Goal: Find specific page/section: Find specific page/section

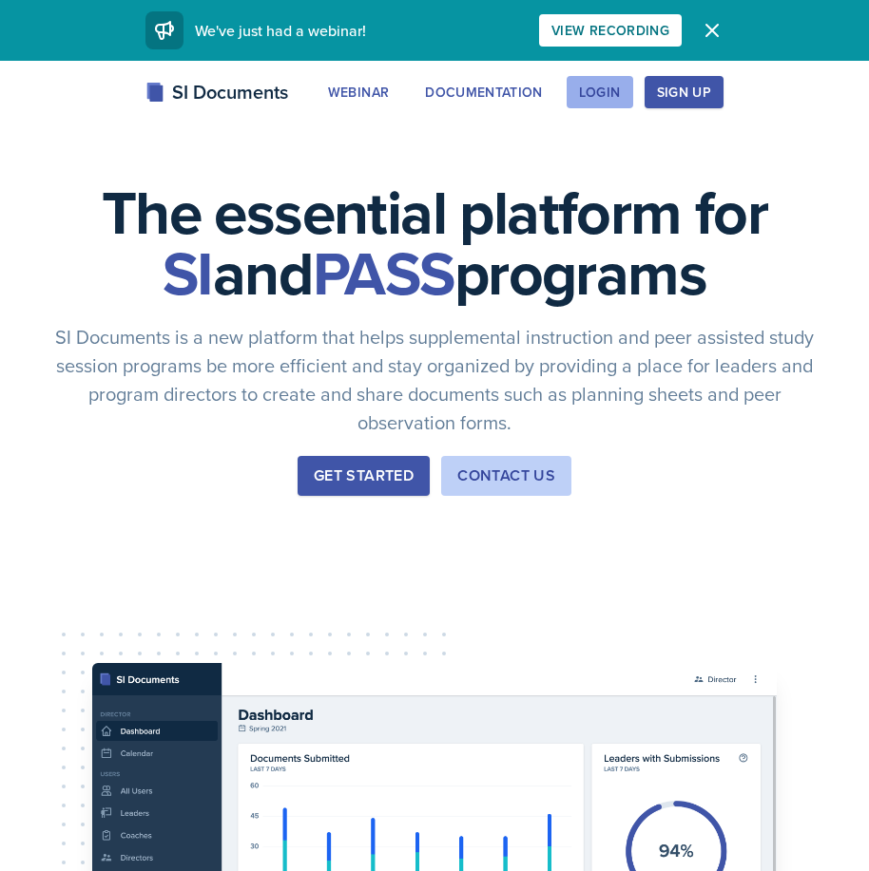
click at [625, 97] on button "Login" at bounding box center [599, 92] width 67 height 32
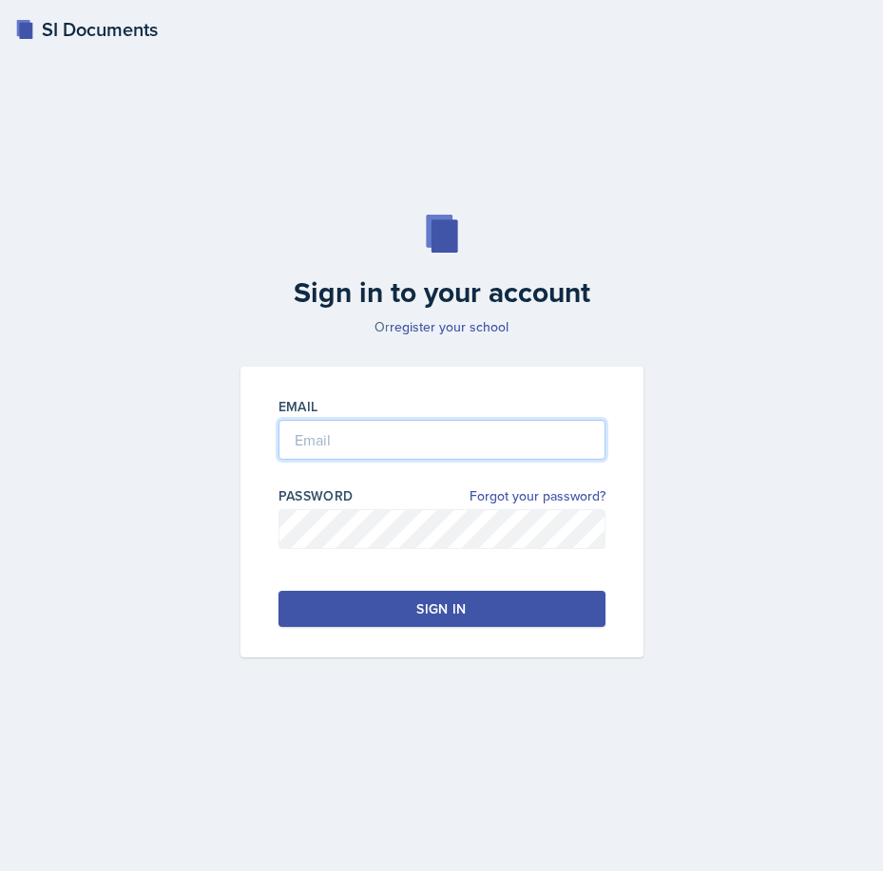
click at [353, 455] on input "email" at bounding box center [441, 440] width 327 height 40
click at [409, 453] on input "mmineo" at bounding box center [441, 440] width 327 height 40
type input "[EMAIL_ADDRESS][DOMAIN_NAME]"
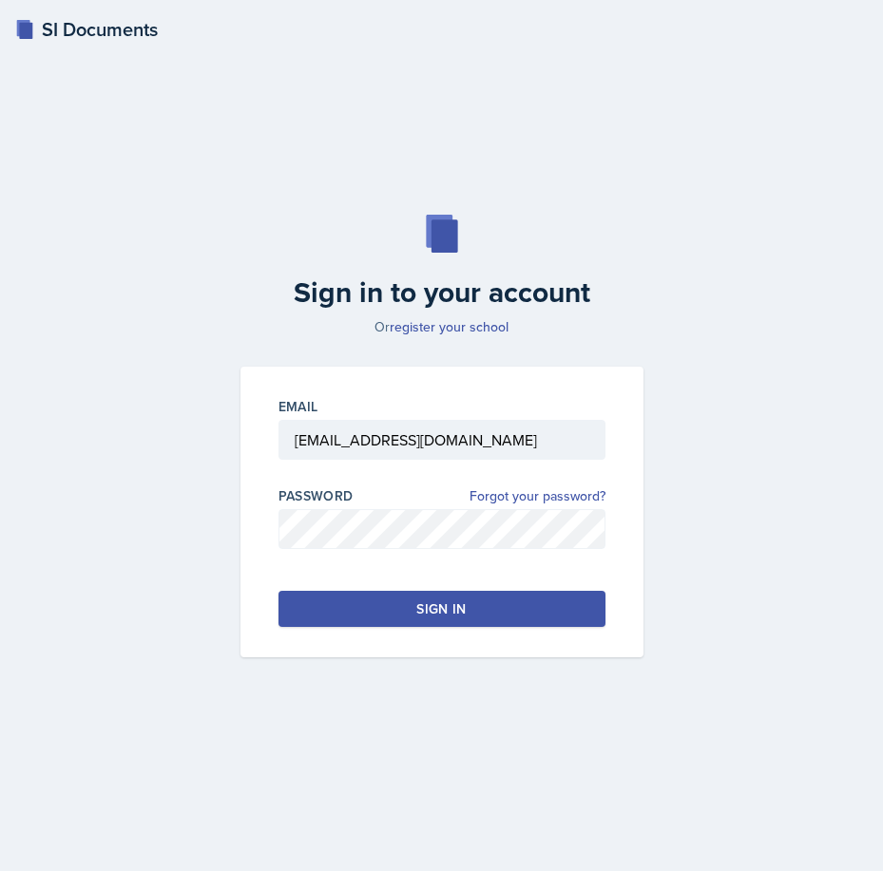
click at [424, 611] on div "Sign in" at bounding box center [440, 609] width 49 height 19
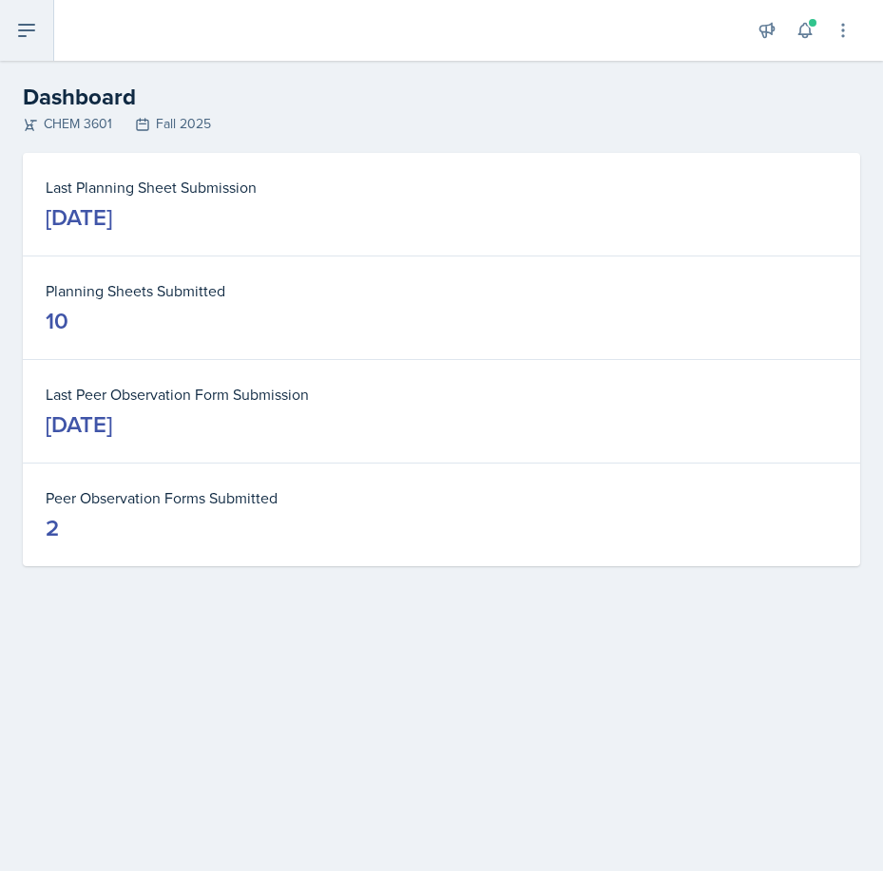
click at [36, 28] on icon at bounding box center [26, 30] width 23 height 23
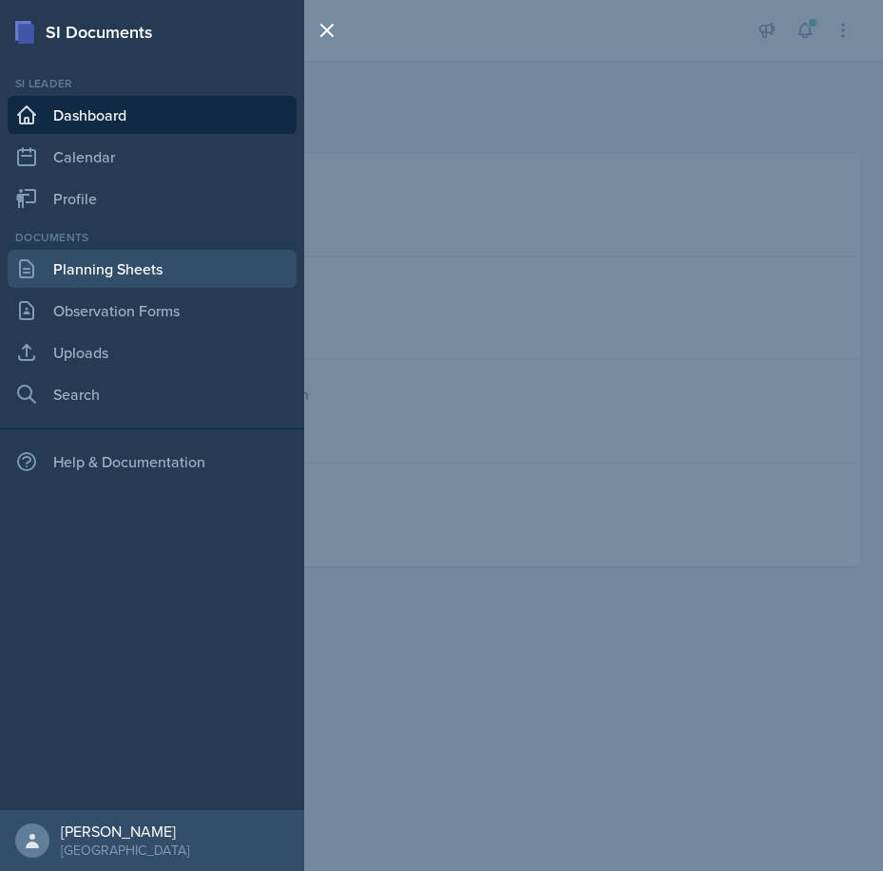
click at [150, 262] on link "Planning Sheets" at bounding box center [152, 269] width 289 height 38
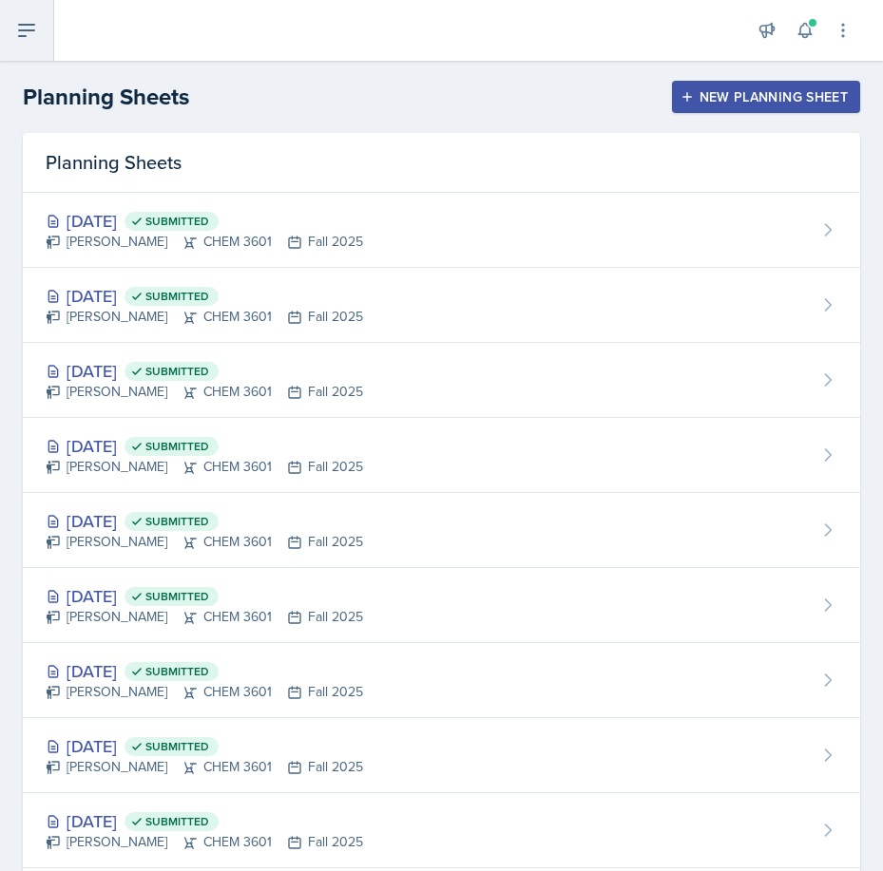
drag, startPoint x: 33, startPoint y: 44, endPoint x: 33, endPoint y: 73, distance: 29.5
click at [33, 44] on button at bounding box center [27, 30] width 54 height 61
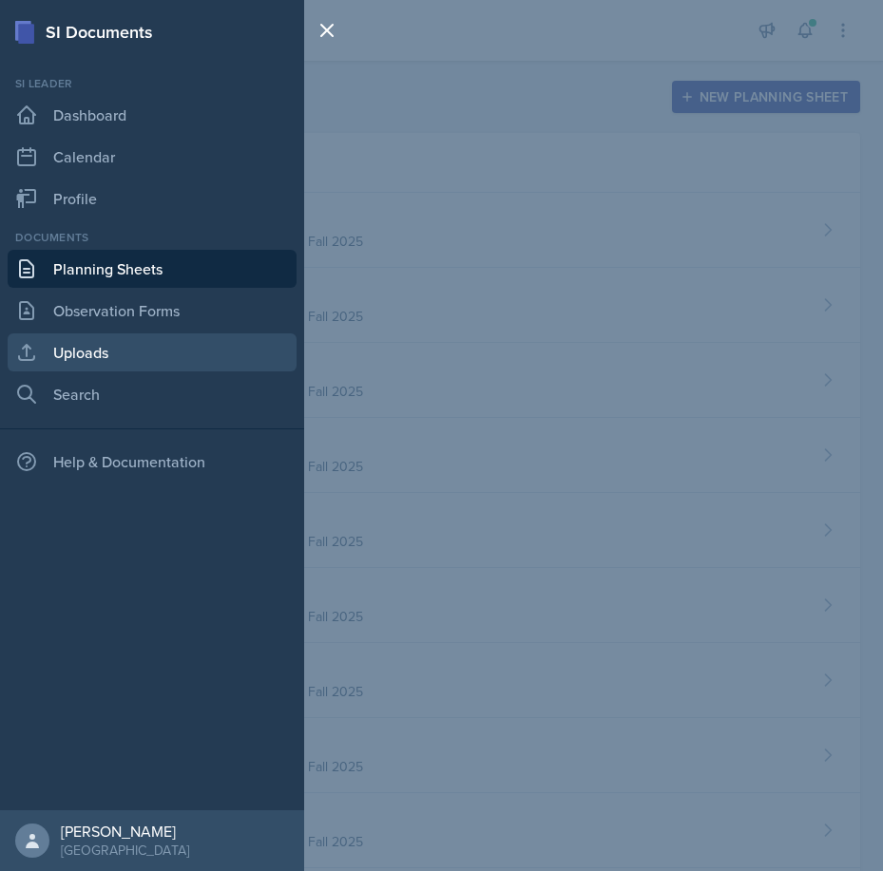
click at [114, 366] on link "Uploads" at bounding box center [152, 353] width 289 height 38
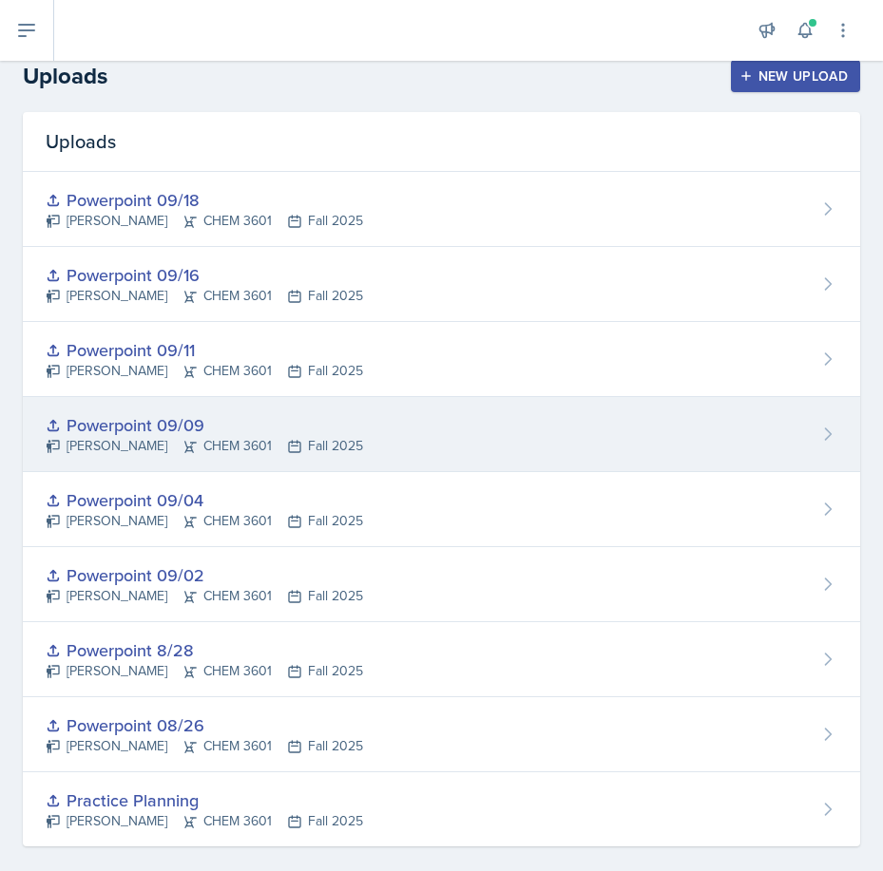
scroll to position [42, 0]
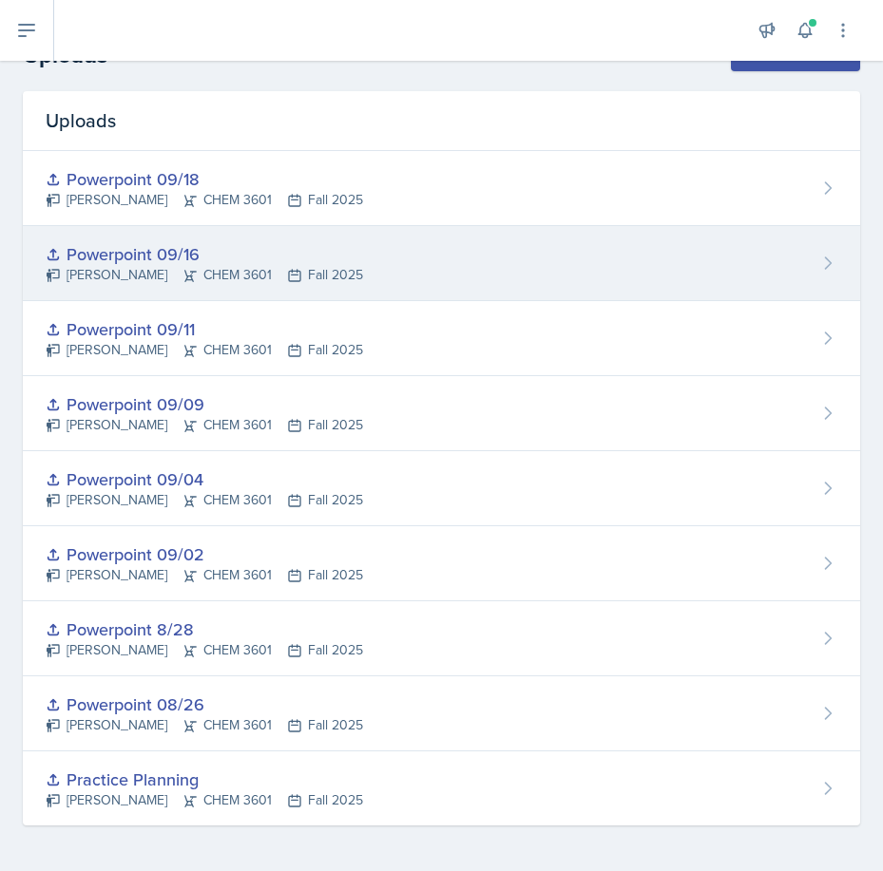
click at [146, 245] on div "Powerpoint 09/16" at bounding box center [204, 254] width 317 height 26
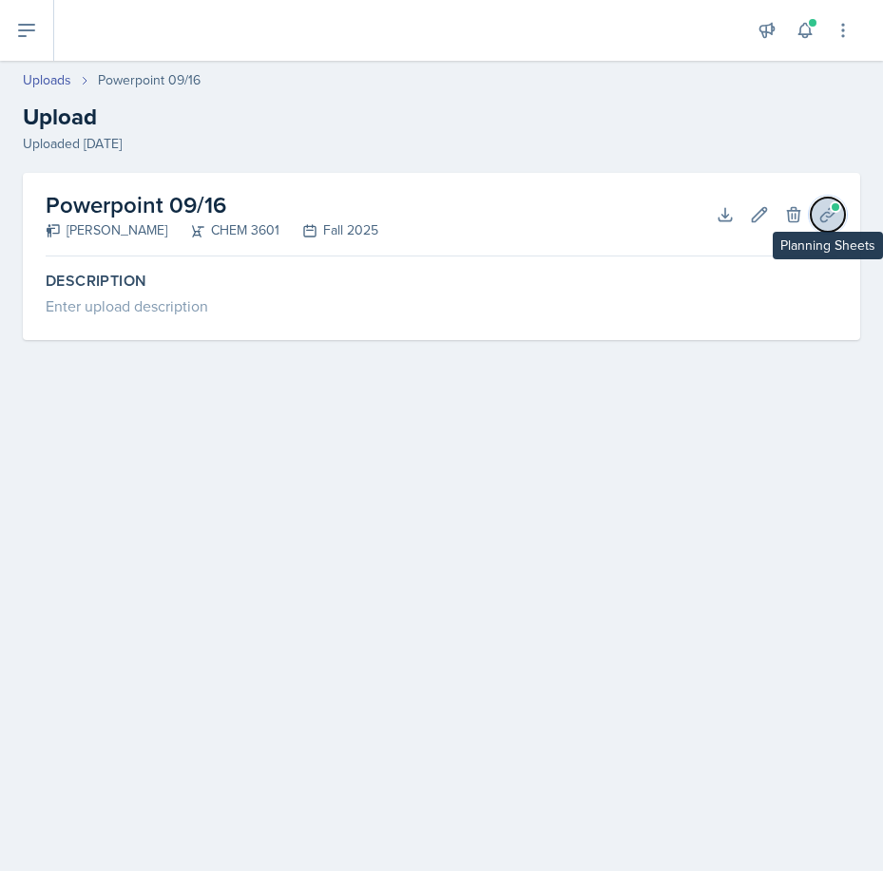
click at [837, 222] on button "Planning Sheets" at bounding box center [828, 215] width 34 height 34
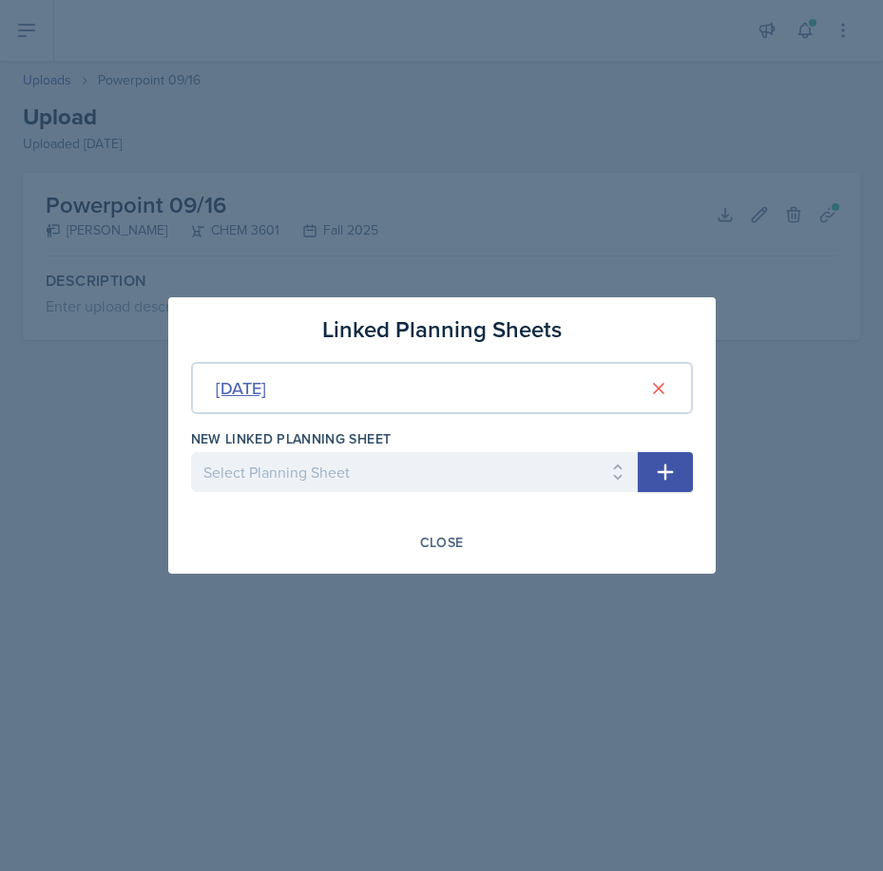
click at [266, 379] on div "[DATE]" at bounding box center [241, 388] width 50 height 26
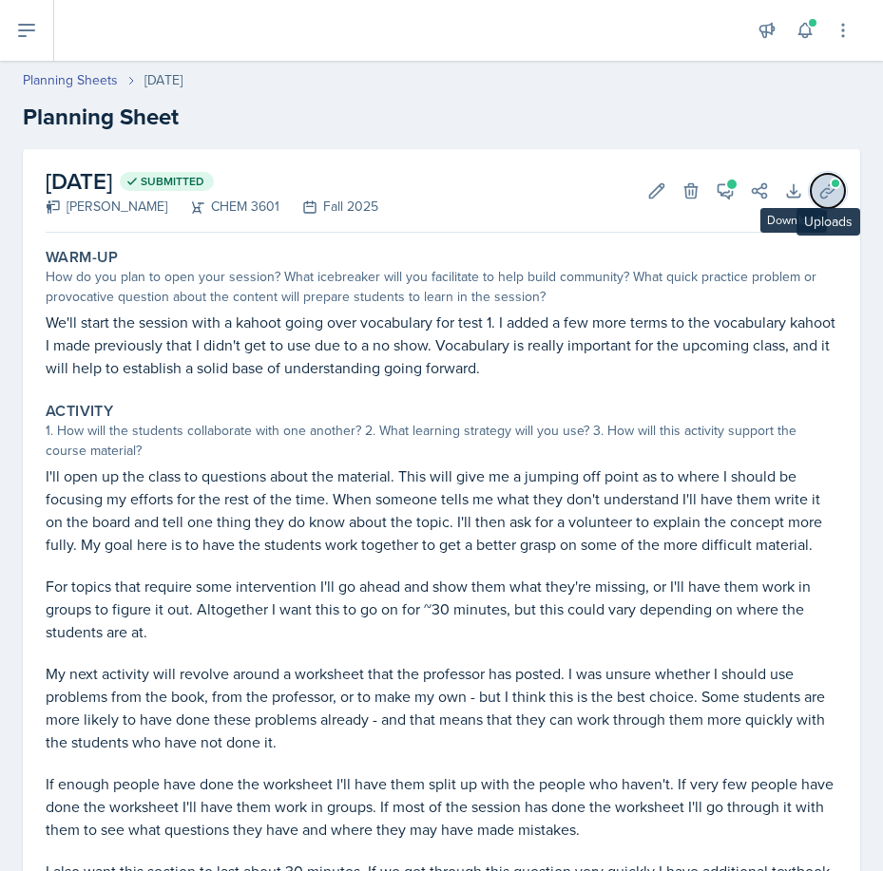
click at [820, 194] on icon at bounding box center [827, 190] width 19 height 19
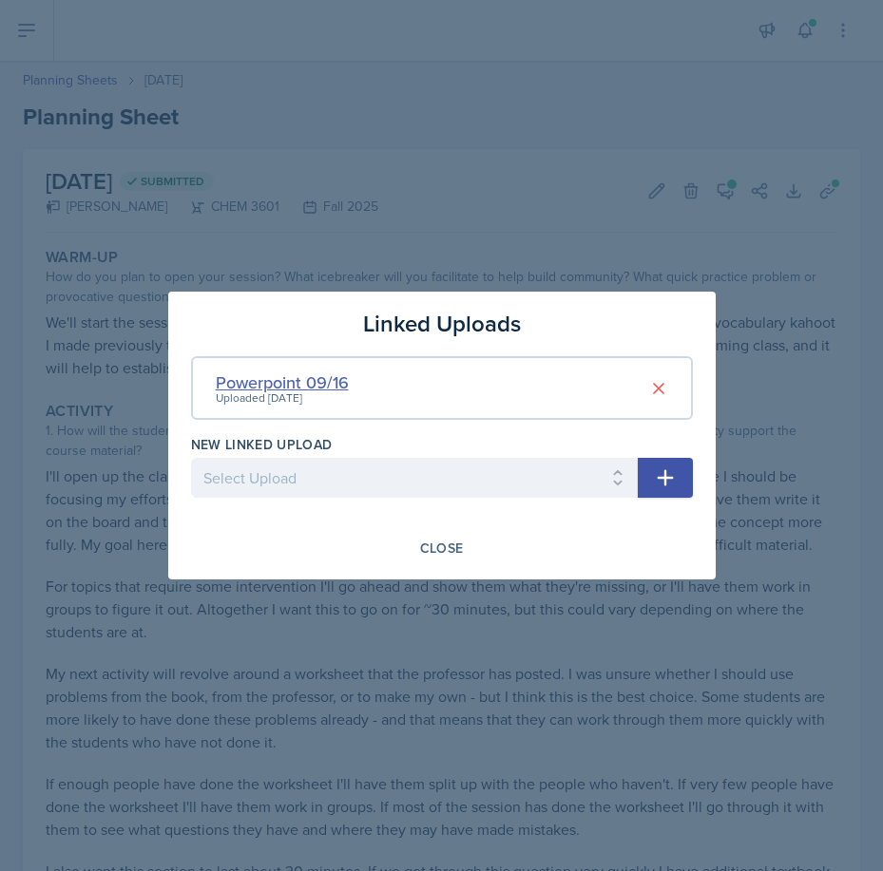
click at [241, 387] on div "Powerpoint 09/16" at bounding box center [282, 383] width 133 height 26
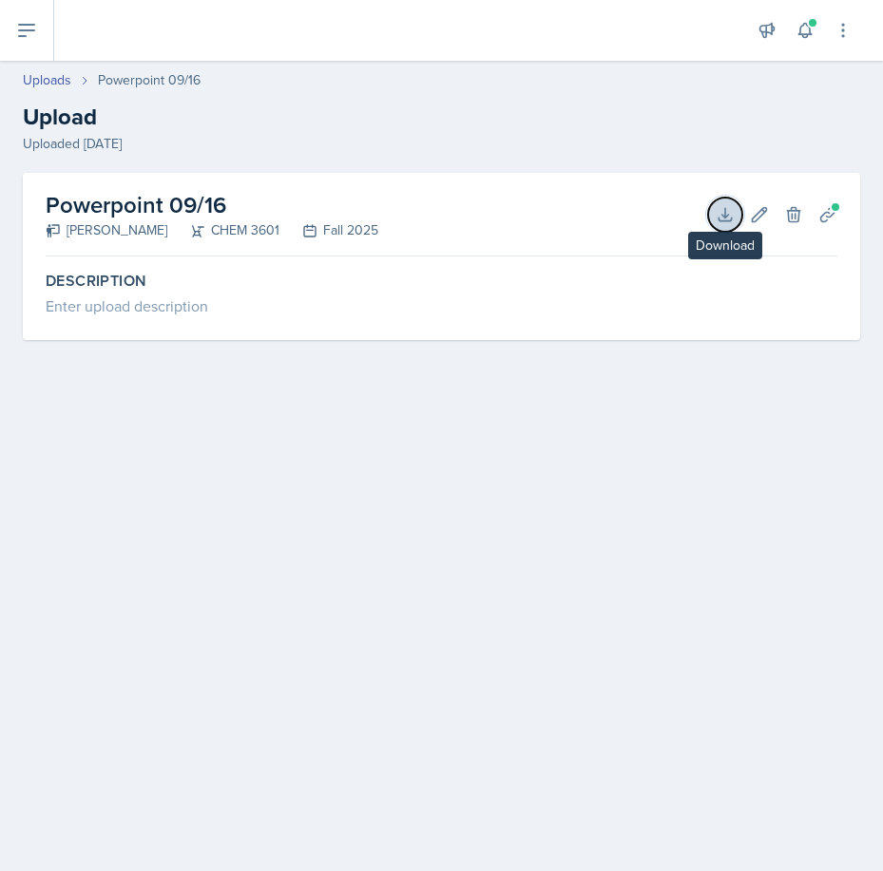
click at [718, 209] on icon at bounding box center [725, 214] width 19 height 19
